Goal: Information Seeking & Learning: Learn about a topic

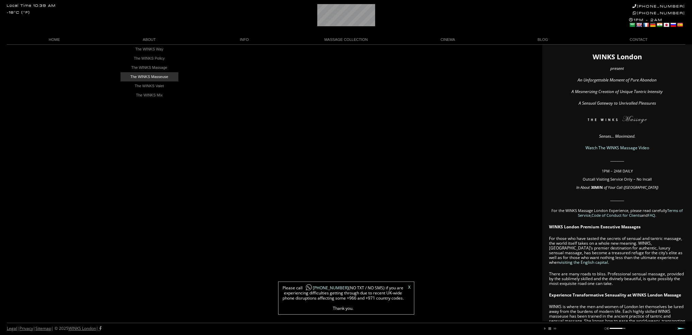
click at [154, 77] on link "The WINKS Masseuse" at bounding box center [150, 76] width 58 height 9
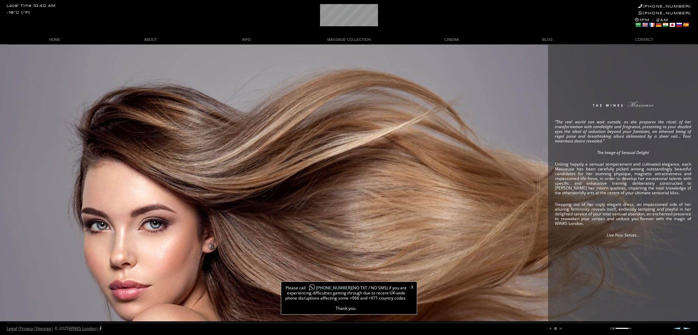
click at [412, 287] on link "X" at bounding box center [412, 287] width 2 height 4
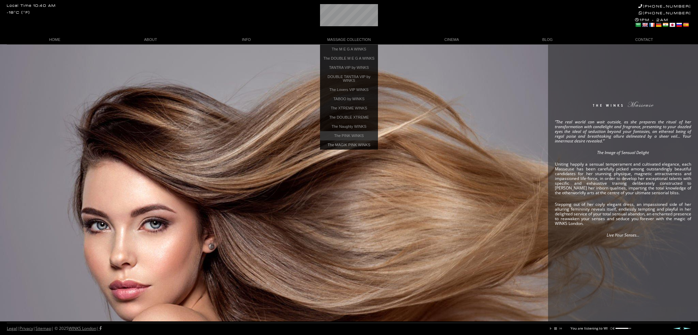
click at [345, 139] on link "The PINK WINKS" at bounding box center [349, 135] width 58 height 9
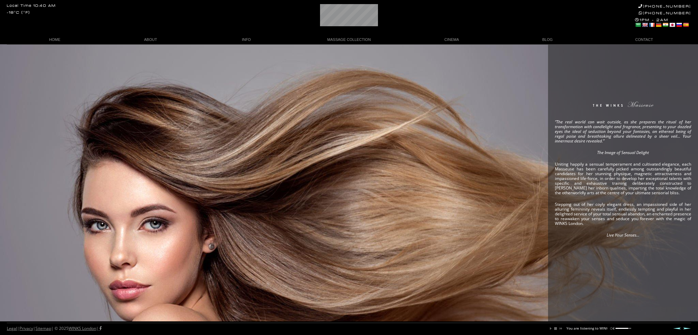
scroll to position [0, 42]
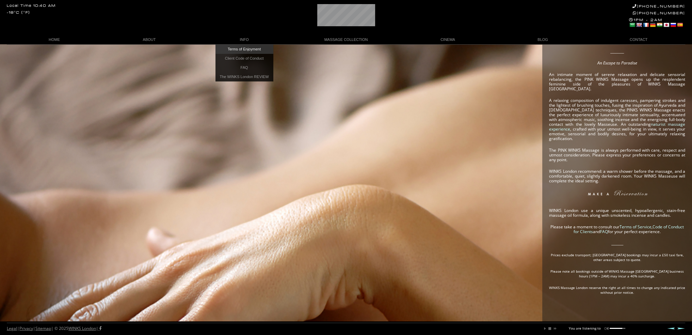
click at [243, 49] on link "Terms of Enjoyment" at bounding box center [245, 49] width 58 height 9
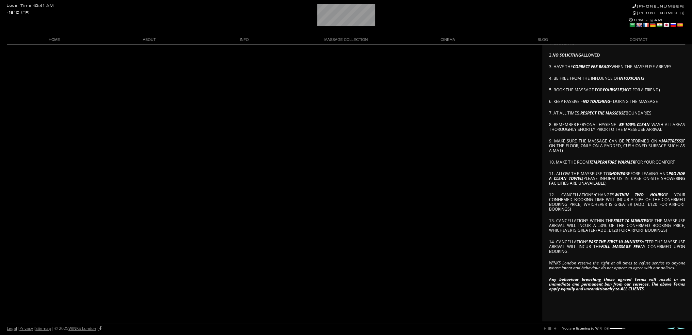
scroll to position [0, 40]
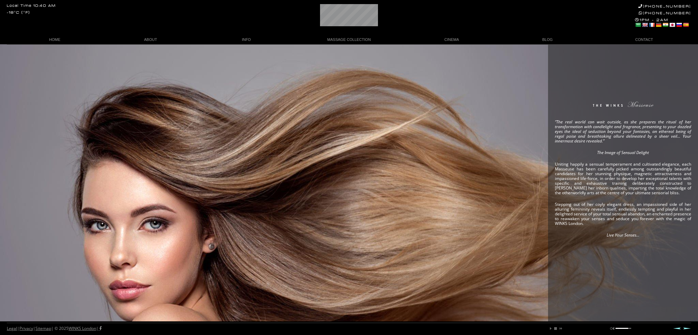
scroll to position [0, 22]
